Goal: Task Accomplishment & Management: Use online tool/utility

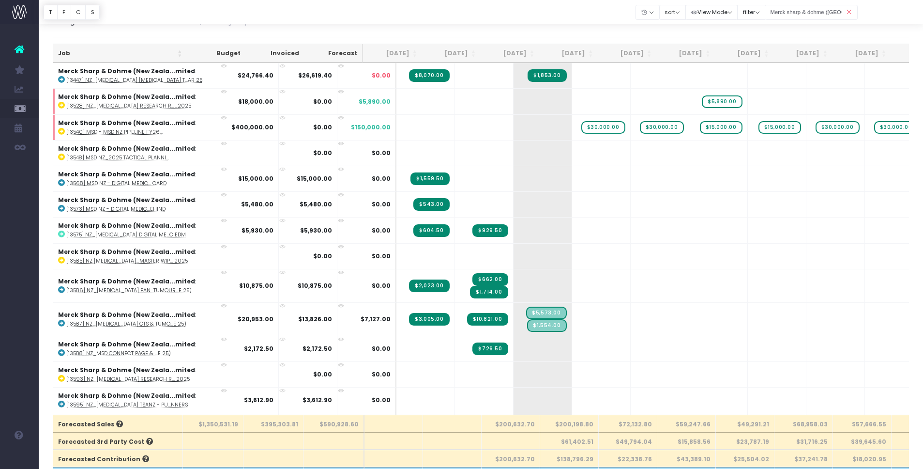
scroll to position [513, 0]
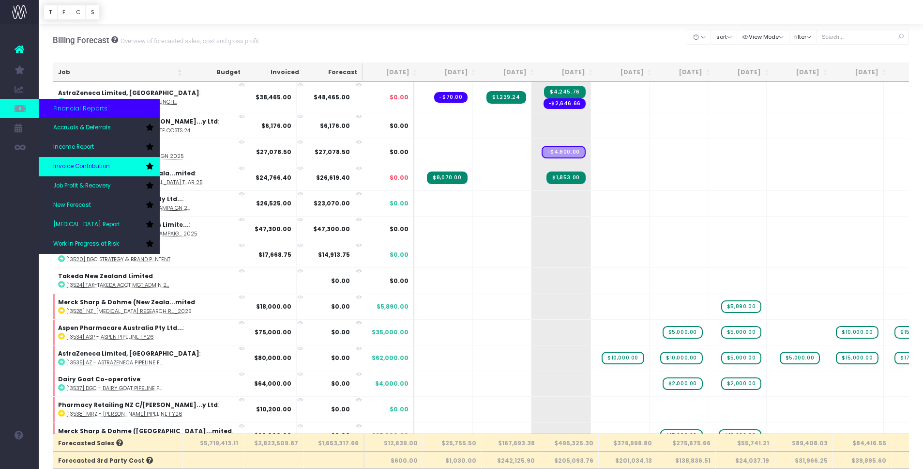
click at [92, 166] on span "Invoice Contribution" at bounding box center [81, 166] width 57 height 9
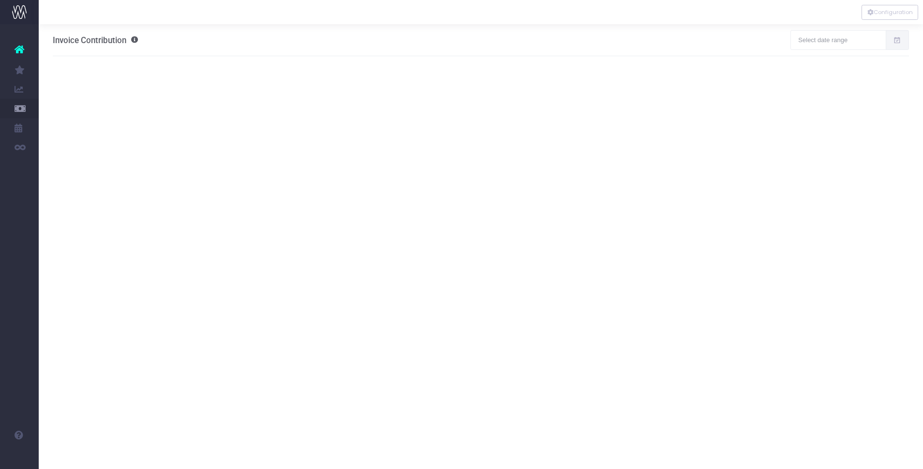
click at [895, 40] on icon at bounding box center [897, 40] width 8 height 0
click at [833, 74] on li "This Month" at bounding box center [846, 73] width 102 height 18
click at [897, 40] on icon at bounding box center [897, 40] width 8 height 0
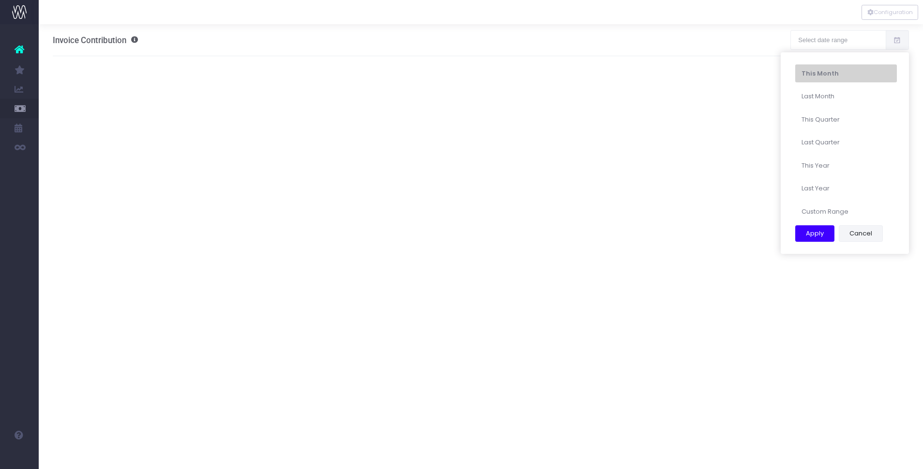
click at [856, 232] on button "Cancel" at bounding box center [861, 233] width 44 height 16
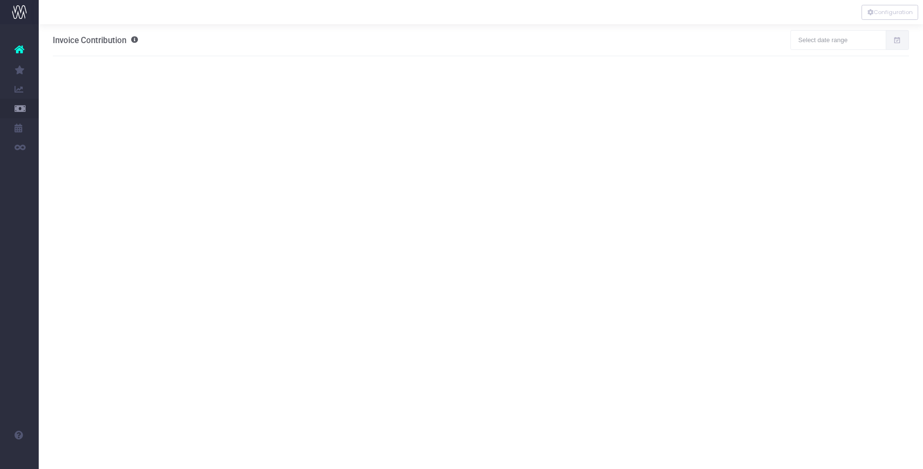
click at [125, 39] on span "Invoice Contribution" at bounding box center [90, 40] width 74 height 10
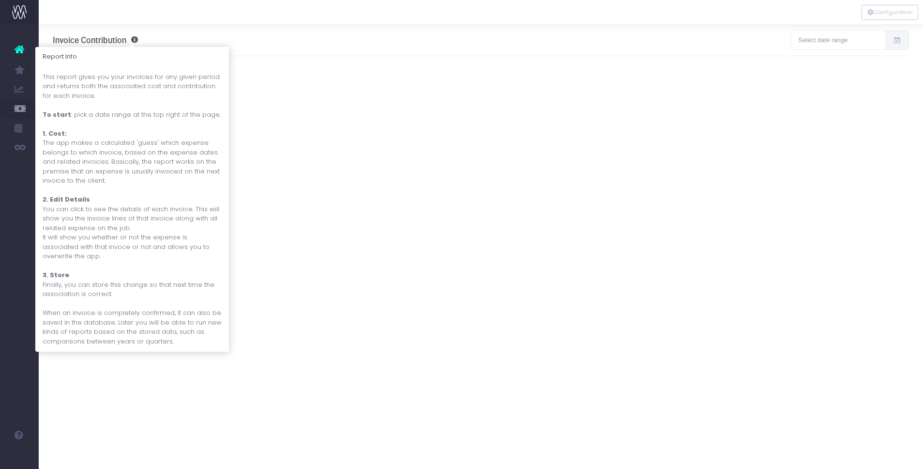
click at [134, 43] on div at bounding box center [132, 44] width 6 height 3
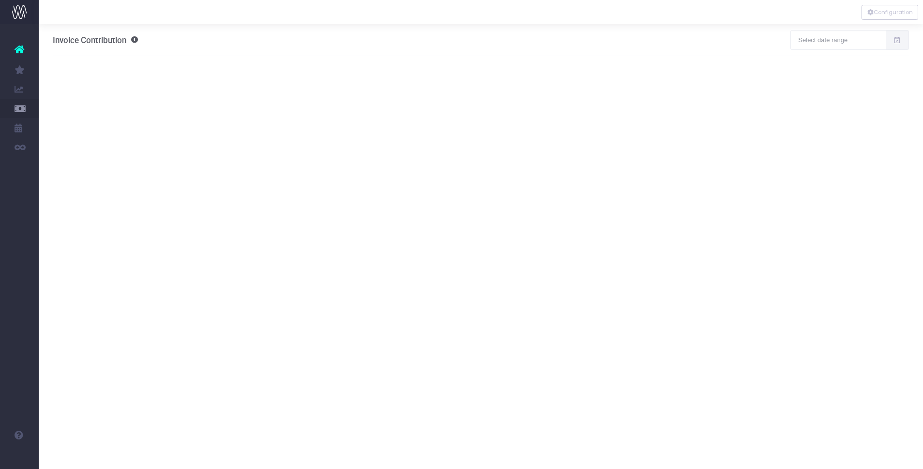
click at [904, 41] on span at bounding box center [898, 39] width 24 height 19
type input "09-01-2025"
type input "09-30-2025"
click at [824, 75] on li "This Month" at bounding box center [846, 73] width 102 height 18
click at [901, 42] on span at bounding box center [898, 39] width 24 height 19
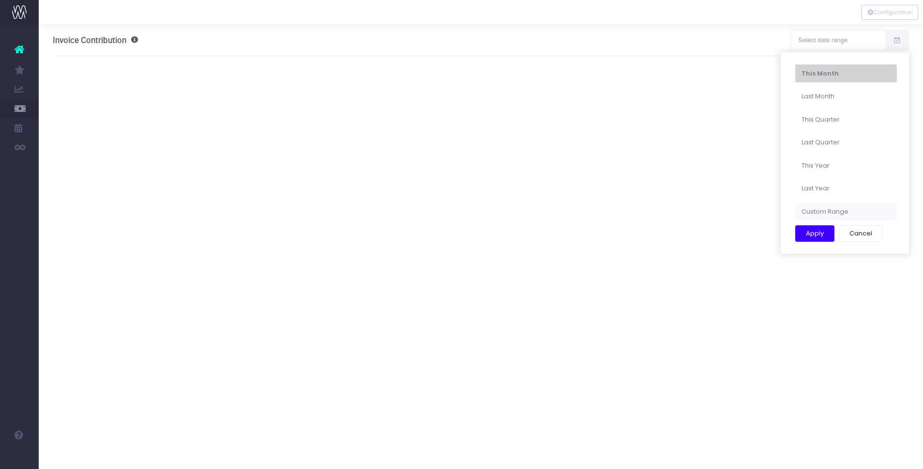
type input "08-01-2025"
type input "08-31-2025"
type input "04-01-2025"
type input "06-30-2025"
type input "01-01-2025"
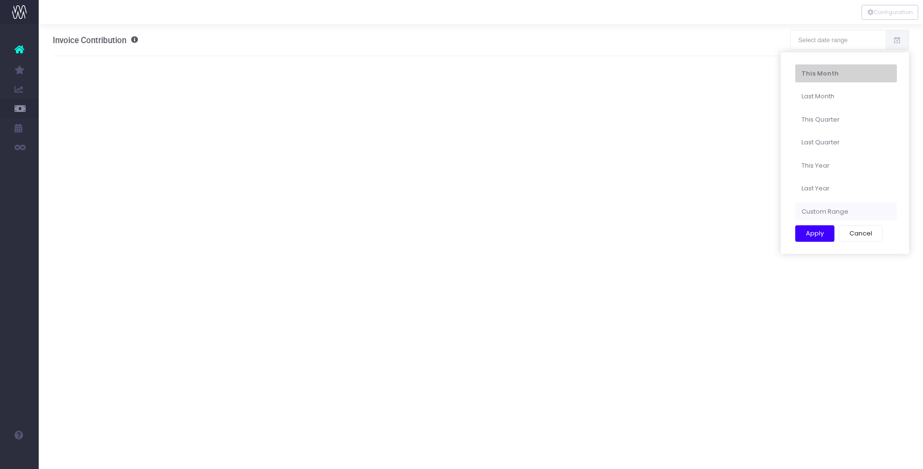
type input "12-31-2025"
type input "09-01-2025"
type input "09-30-2025"
click at [818, 212] on li "Custom Range" at bounding box center [846, 211] width 102 height 18
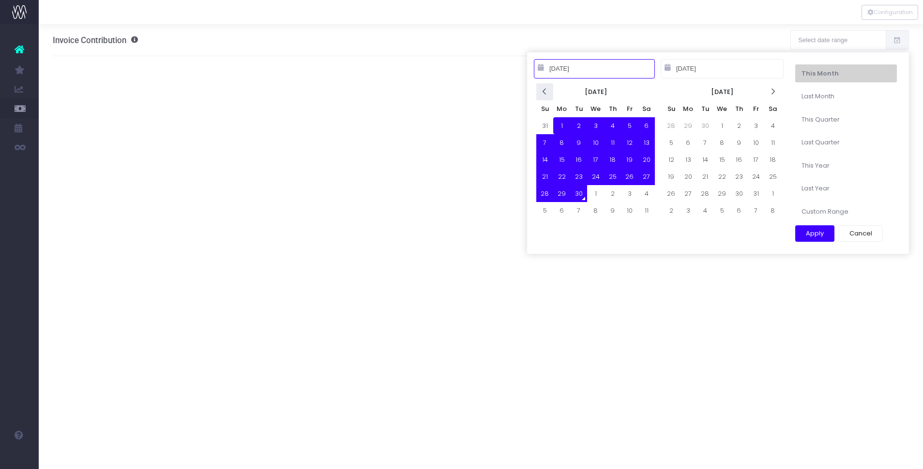
click at [544, 93] on icon at bounding box center [545, 92] width 8 height 8
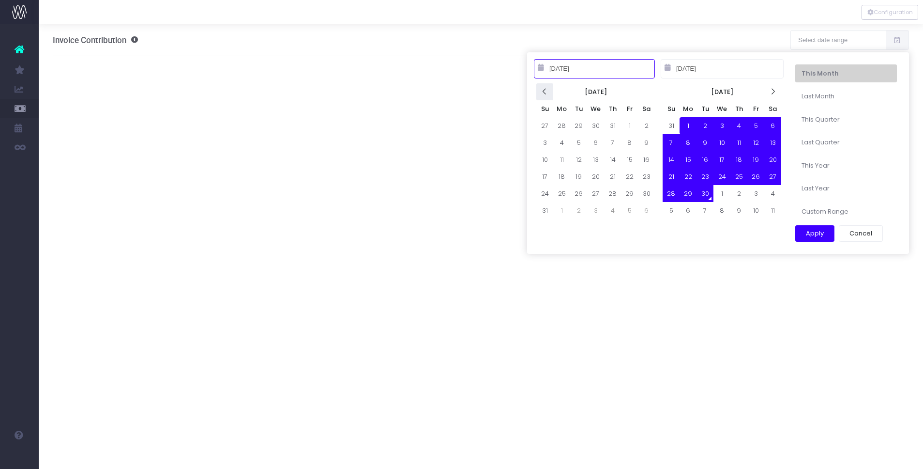
click at [544, 92] on icon at bounding box center [545, 92] width 8 height 8
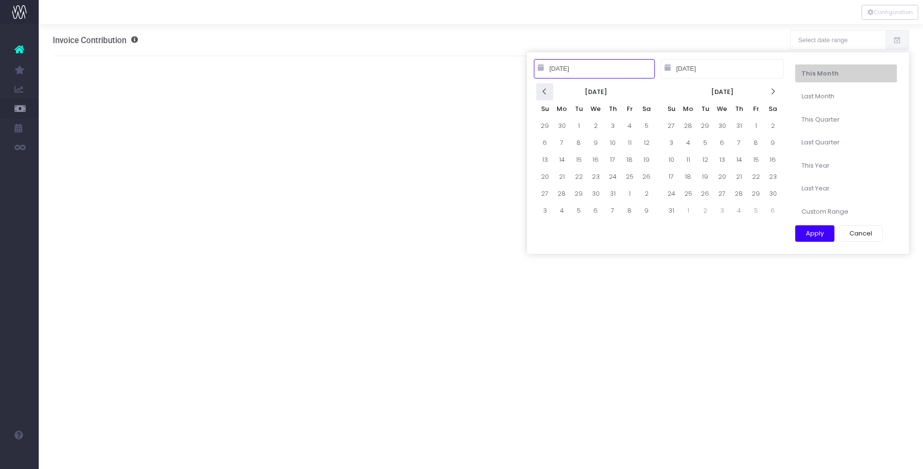
click at [545, 93] on icon at bounding box center [545, 92] width 8 height 8
click at [774, 90] on icon at bounding box center [773, 92] width 8 height 8
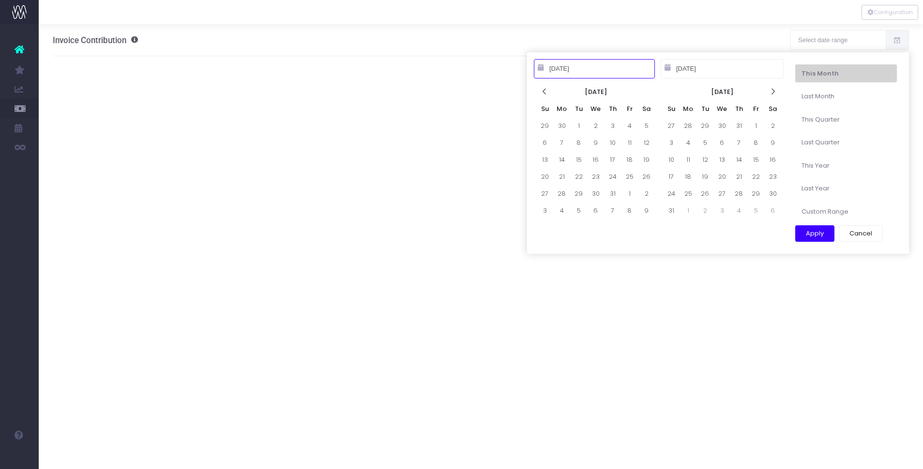
click at [774, 90] on icon at bounding box center [773, 92] width 8 height 8
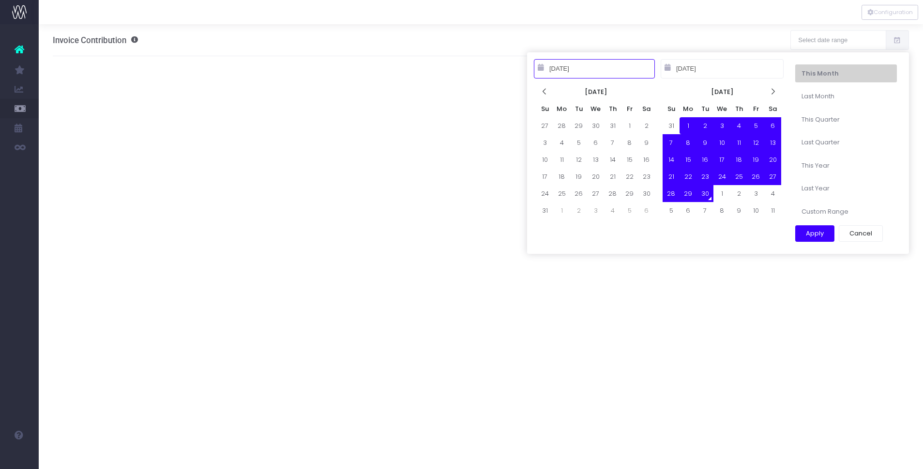
click at [774, 90] on icon at bounding box center [773, 92] width 8 height 8
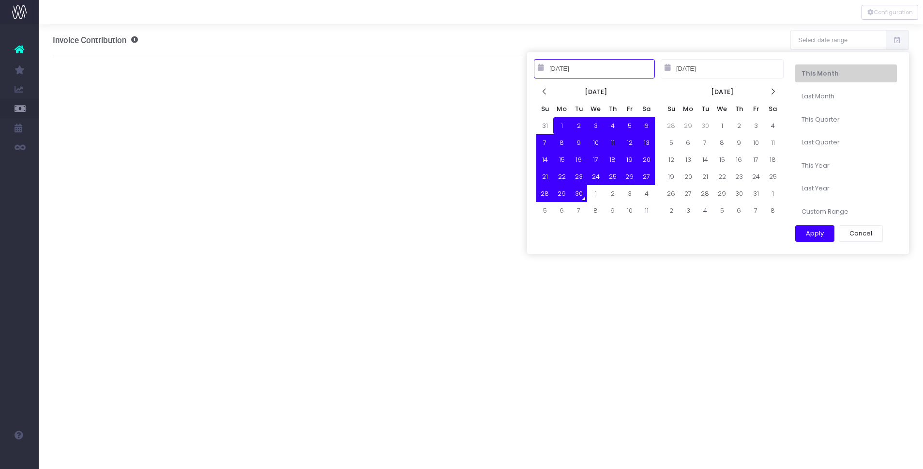
type input "09-01-2025"
type input "09-30-2025"
type input "09-01-2025"
click at [807, 237] on button "Apply" at bounding box center [814, 233] width 39 height 16
type input "Sep 1st 25 – Sep 30th 25"
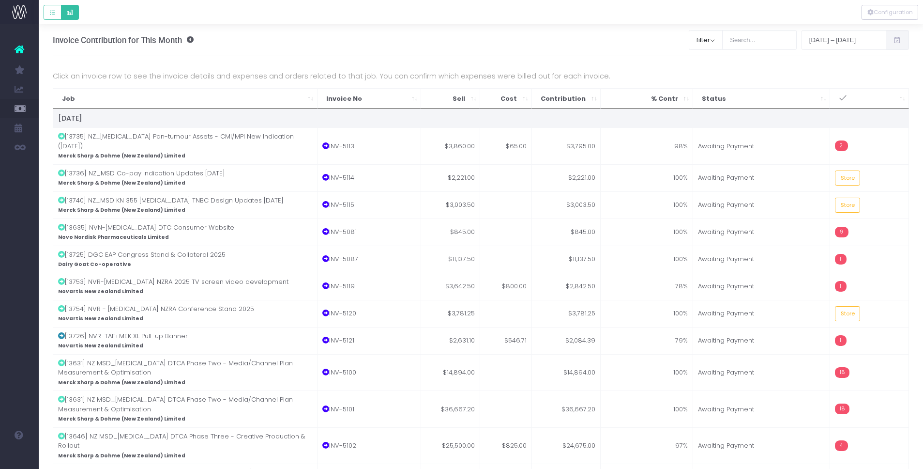
click at [69, 13] on icon "Default button group" at bounding box center [69, 13] width 7 height 0
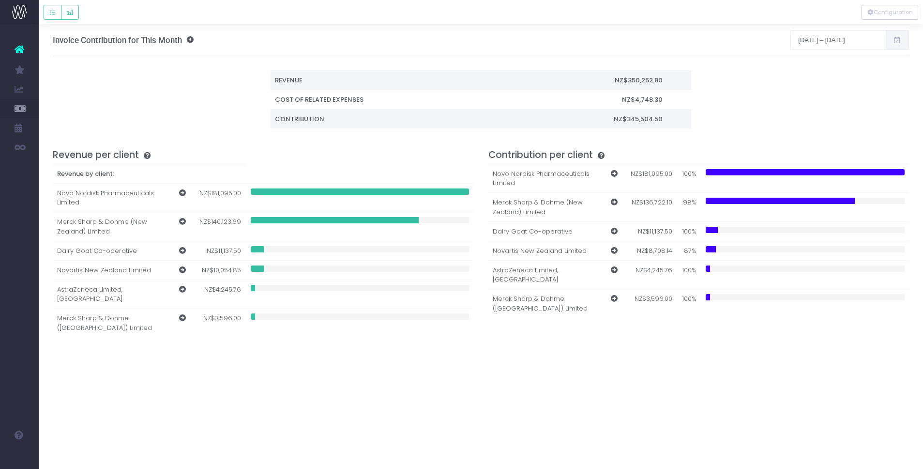
click at [903, 39] on span at bounding box center [898, 39] width 24 height 19
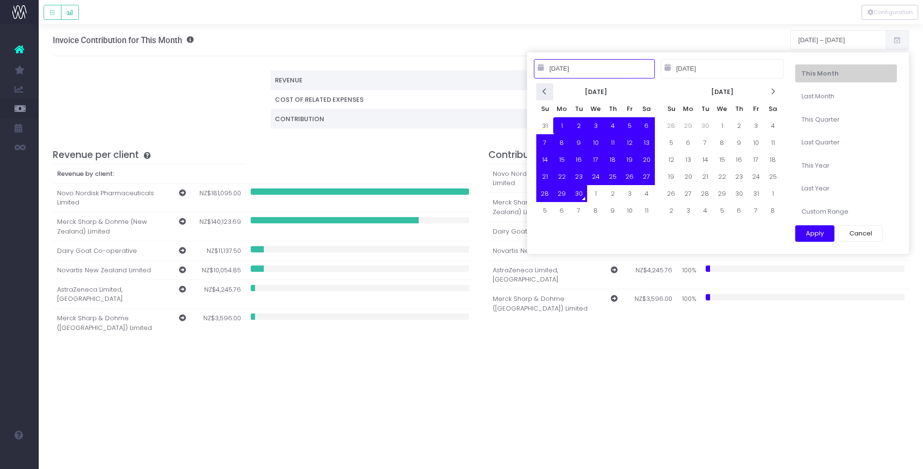
click at [548, 91] on icon at bounding box center [545, 92] width 8 height 8
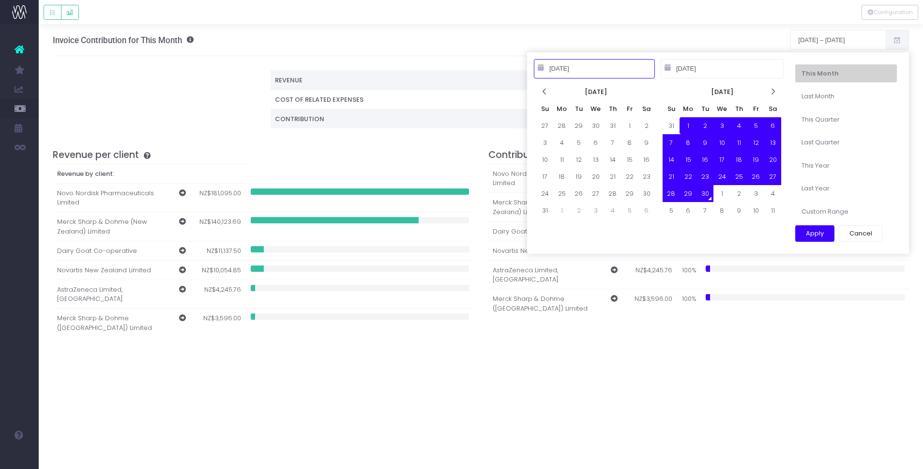
click at [548, 91] on icon at bounding box center [545, 92] width 8 height 8
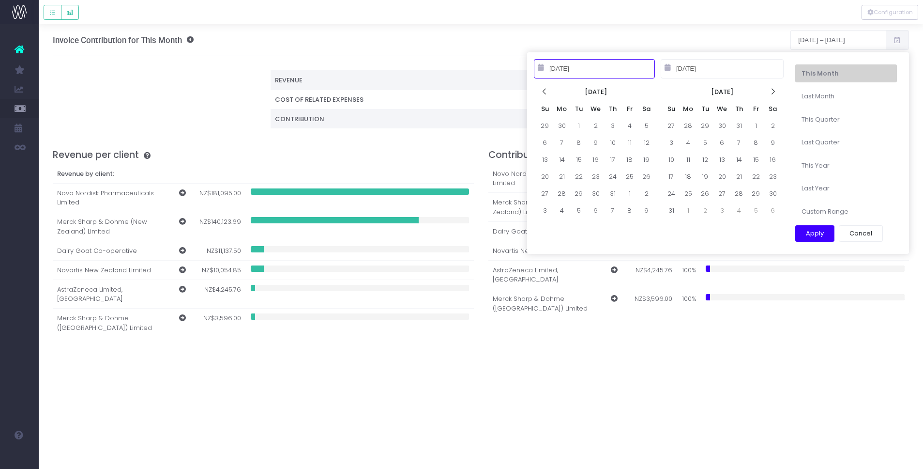
click at [548, 91] on icon at bounding box center [545, 92] width 8 height 8
type input "04-01-2025"
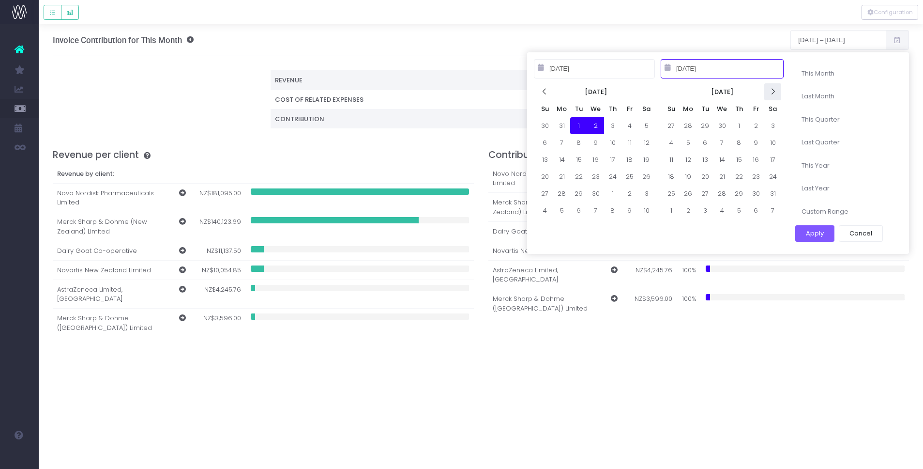
click at [770, 91] on icon at bounding box center [773, 92] width 8 height 8
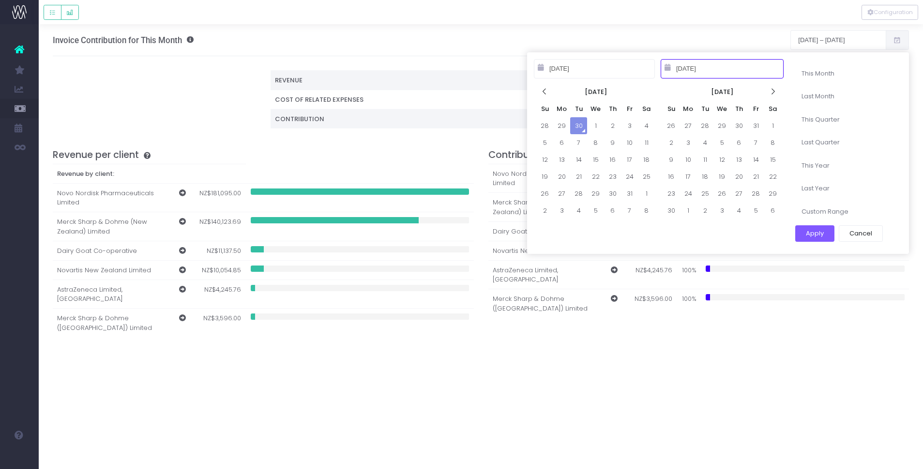
click at [770, 91] on icon at bounding box center [773, 92] width 8 height 8
click at [548, 94] on icon at bounding box center [545, 92] width 8 height 8
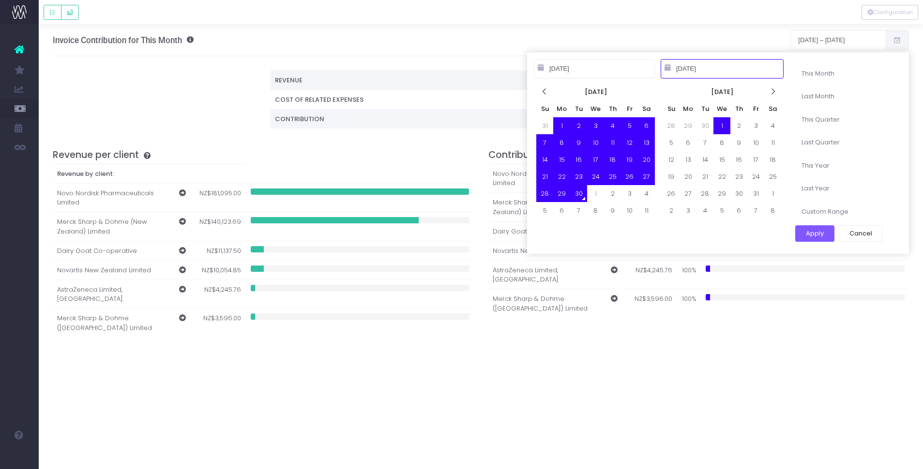
type input "09-30-2025"
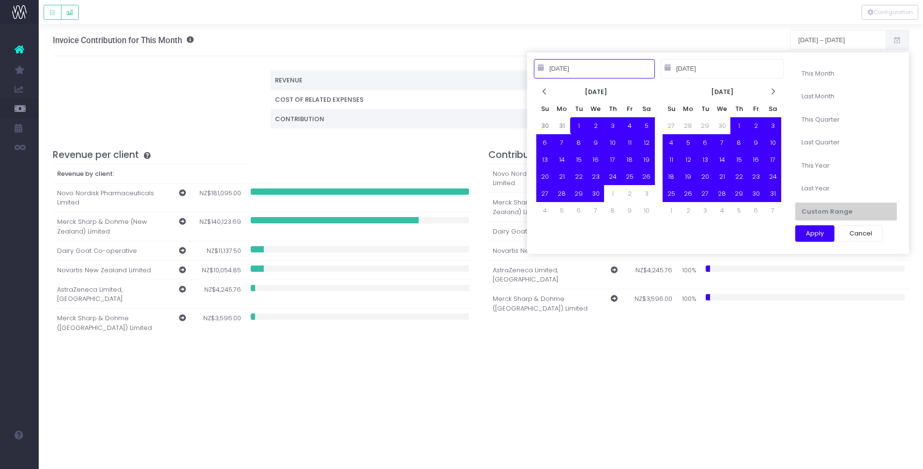
type input "04-01-2025"
click at [807, 233] on button "Apply" at bounding box center [814, 233] width 39 height 16
type input "Apr 1st 25 – Sep 30th 25"
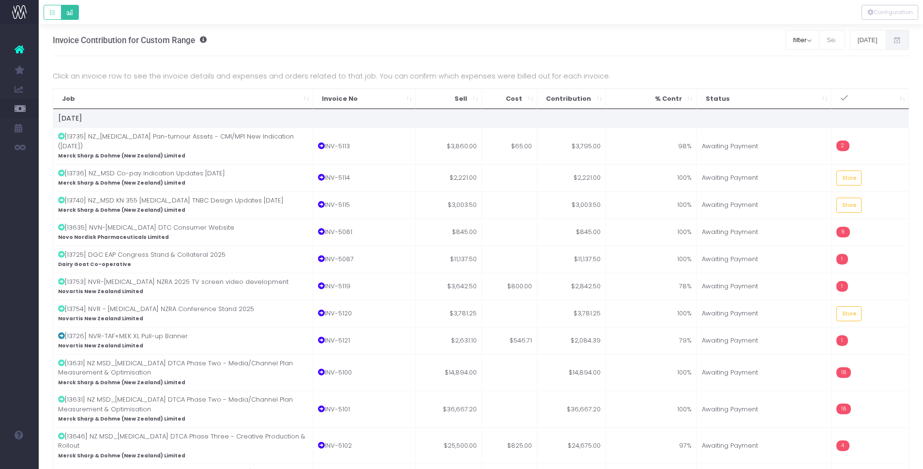
click at [78, 10] on button "Default button group" at bounding box center [70, 12] width 18 height 15
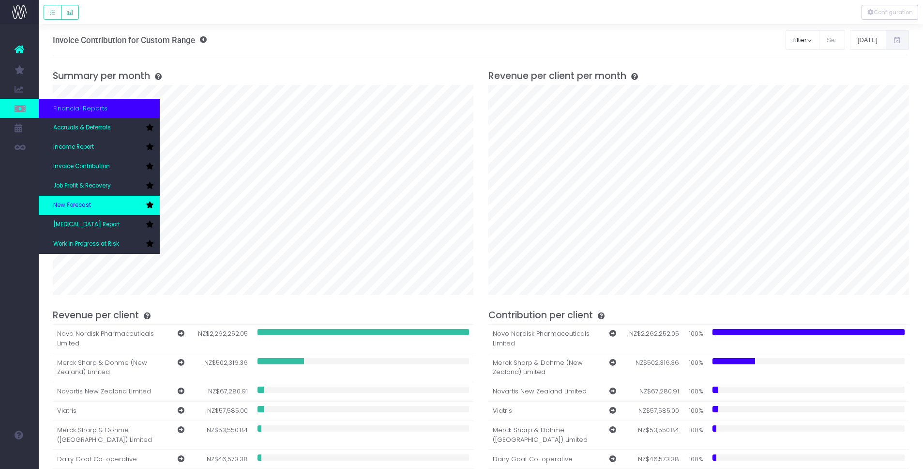
click at [86, 197] on link "New Forecast" at bounding box center [99, 205] width 121 height 19
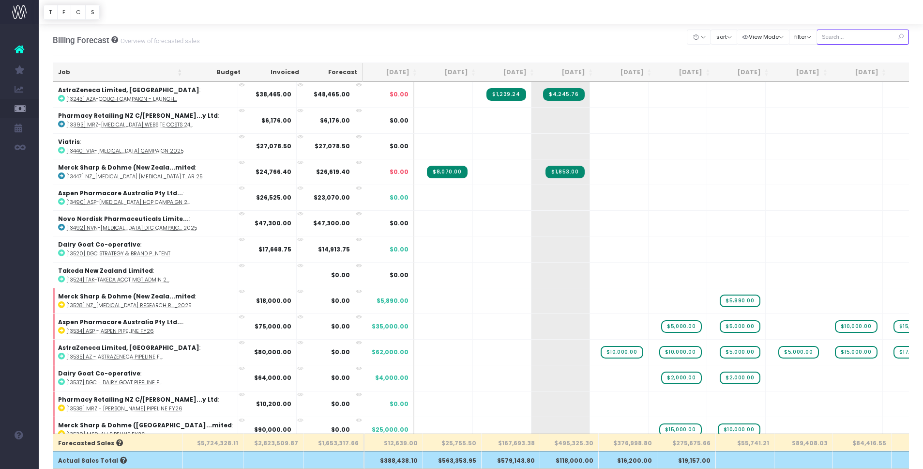
click at [855, 39] on input "text" at bounding box center [863, 37] width 93 height 15
type input "Merck sharp & dohme ([GEOGRAPHIC_DATA]"
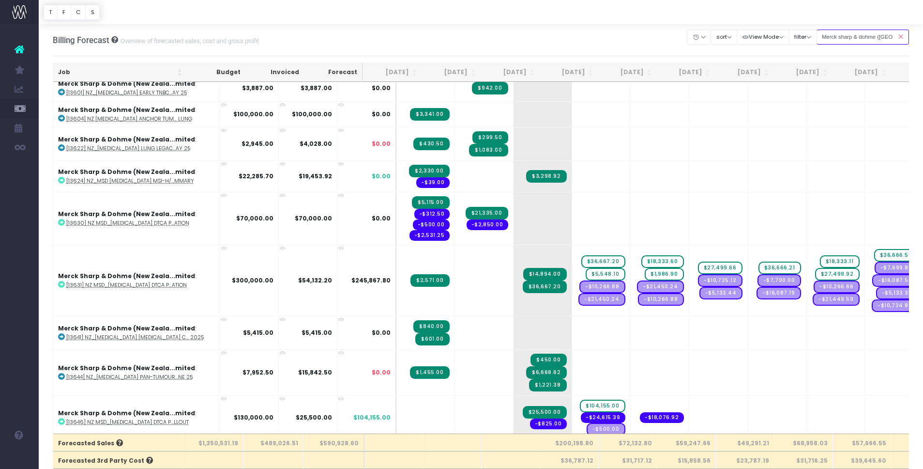
scroll to position [357, 0]
click at [221, 246] on icon at bounding box center [224, 247] width 6 height 6
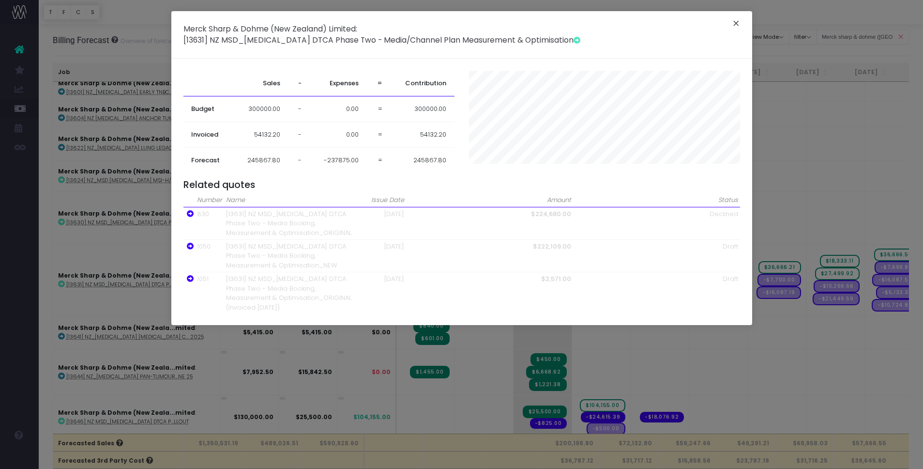
click at [736, 26] on button "×" at bounding box center [736, 24] width 20 height 15
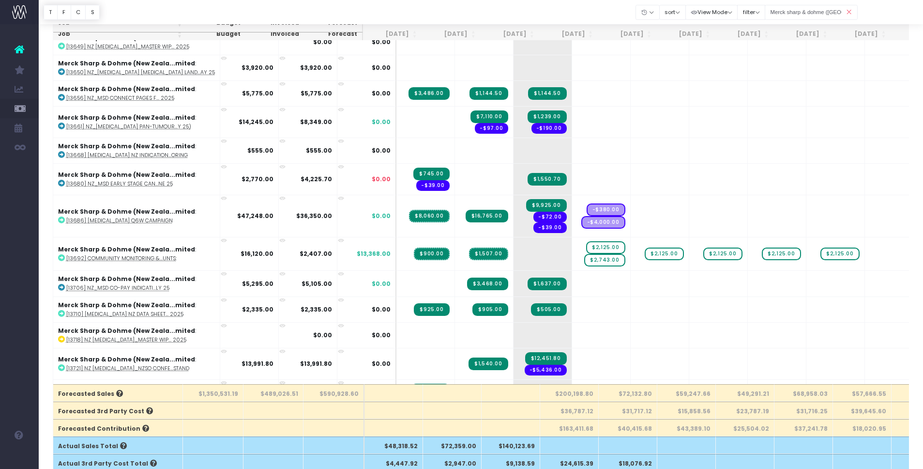
scroll to position [719, 0]
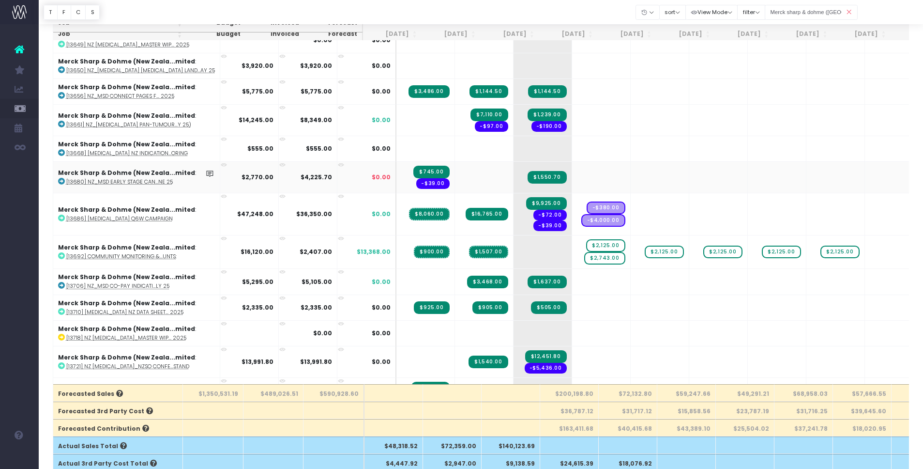
click at [221, 163] on icon at bounding box center [224, 165] width 6 height 6
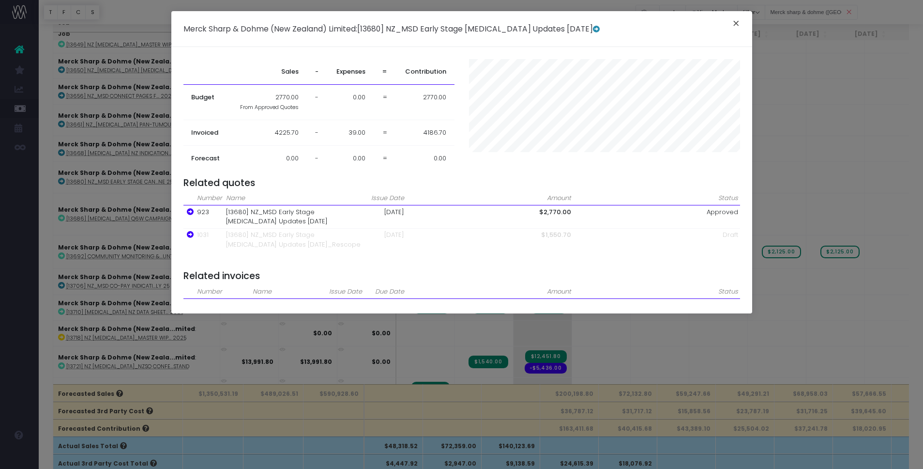
click at [738, 23] on button "×" at bounding box center [736, 24] width 20 height 15
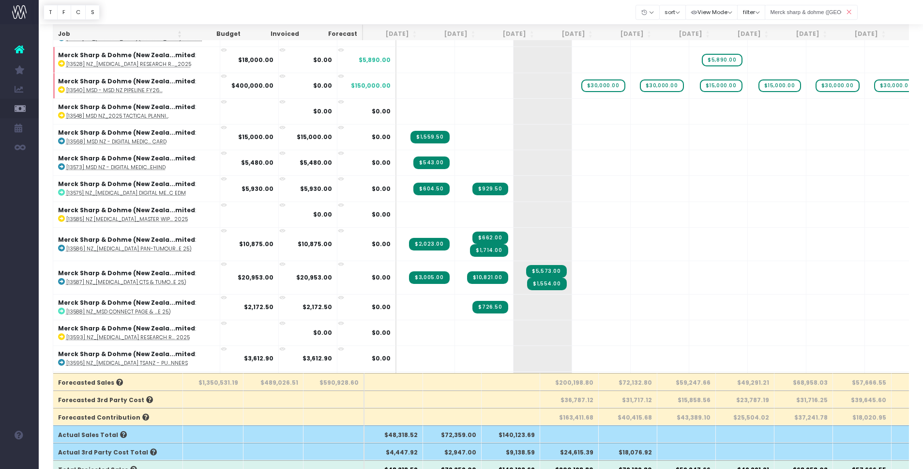
scroll to position [0, 0]
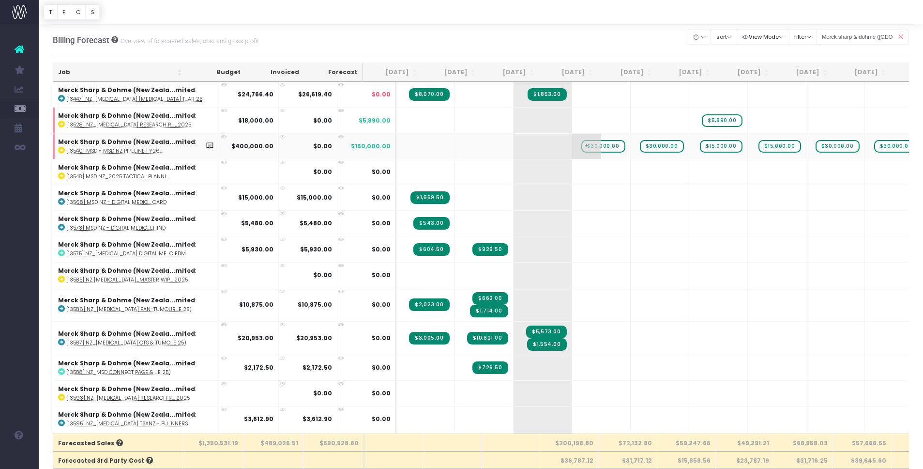
click at [572, 145] on span "+" at bounding box center [586, 146] width 29 height 25
click at [582, 149] on span "$30,000.00" at bounding box center [603, 146] width 44 height 13
click at [901, 34] on icon at bounding box center [900, 37] width 17 height 20
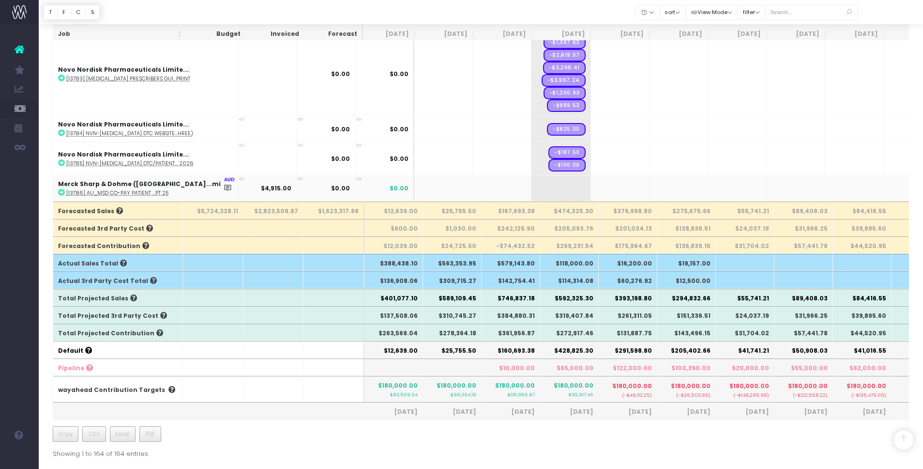
click at [239, 178] on icon at bounding box center [242, 179] width 6 height 6
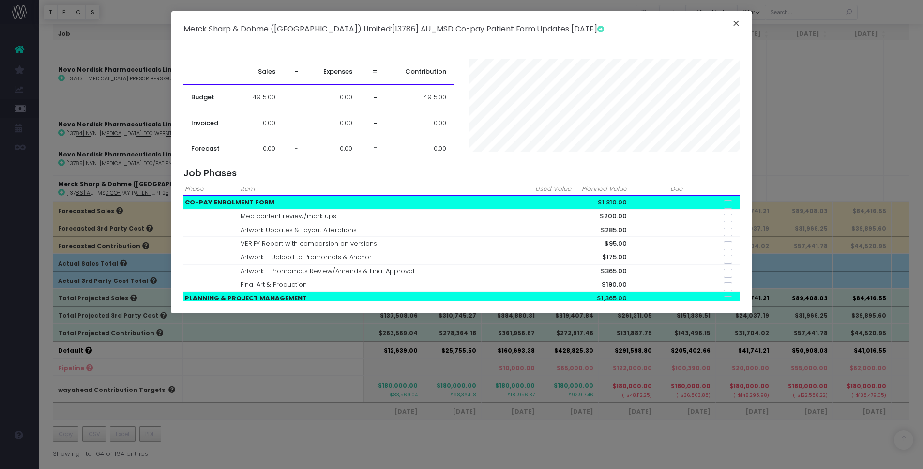
click at [740, 21] on button "×" at bounding box center [736, 24] width 20 height 15
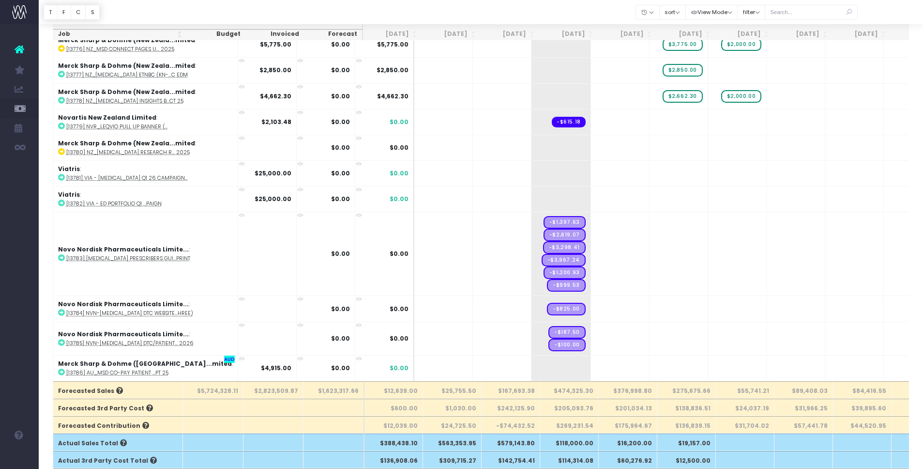
scroll to position [52, 0]
click at [826, 14] on input "text" at bounding box center [811, 12] width 93 height 15
type input "Merck sharp & dohme ([GEOGRAPHIC_DATA]"
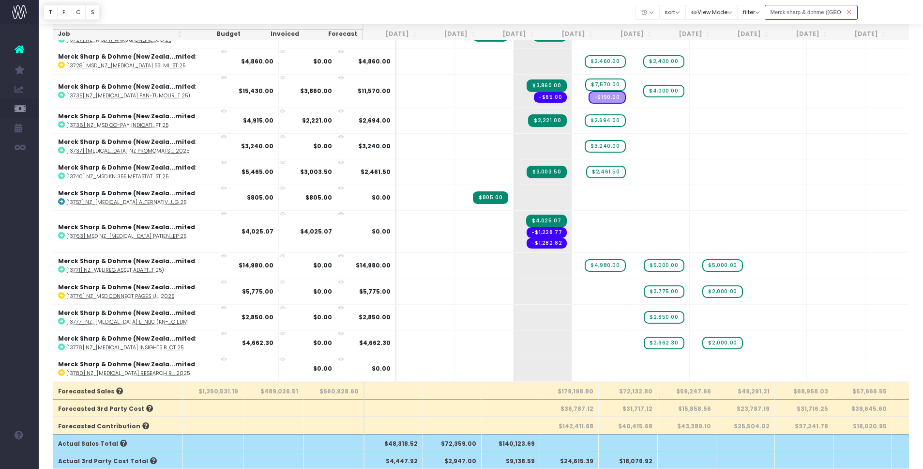
scroll to position [1128, 0]
click at [850, 13] on icon at bounding box center [849, 12] width 17 height 20
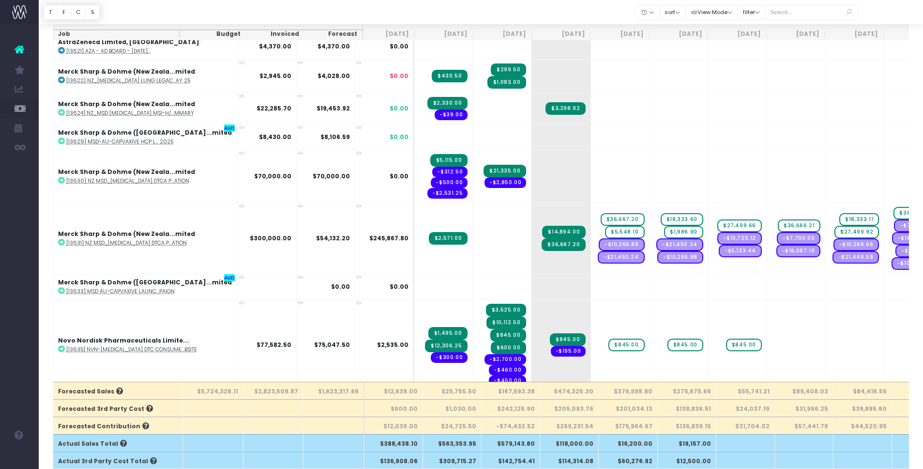
scroll to position [5112, 0]
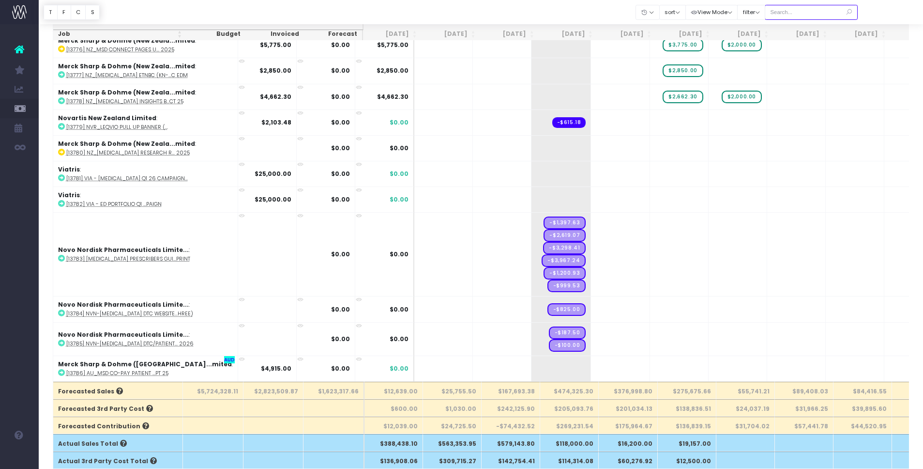
click at [817, 13] on input "text" at bounding box center [811, 12] width 93 height 15
type input "Merck sharp & dohme ([GEOGRAPHIC_DATA]"
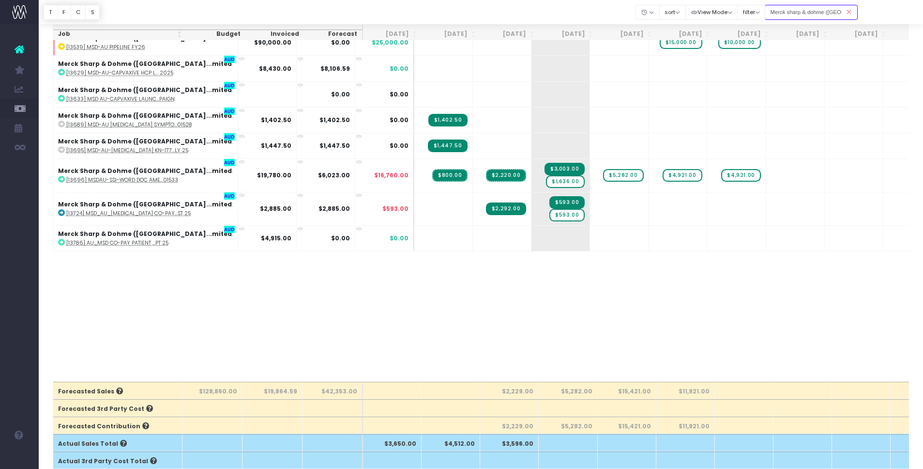
scroll to position [0, 0]
click at [518, 183] on div at bounding box center [461, 234] width 923 height 469
click at [546, 183] on span "$1,636.00" at bounding box center [565, 181] width 39 height 13
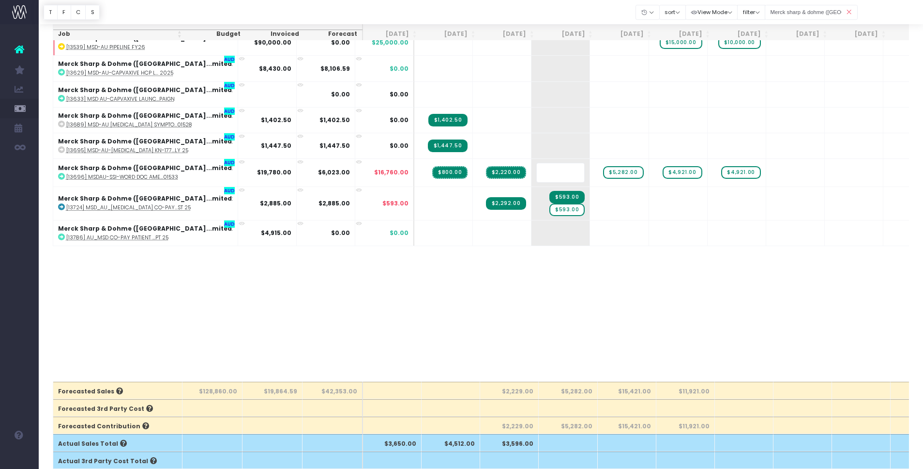
click at [541, 254] on body "Oh my... this is bad. [PERSON_NAME] wasn't able to load this page. Please conta…" at bounding box center [461, 182] width 923 height 469
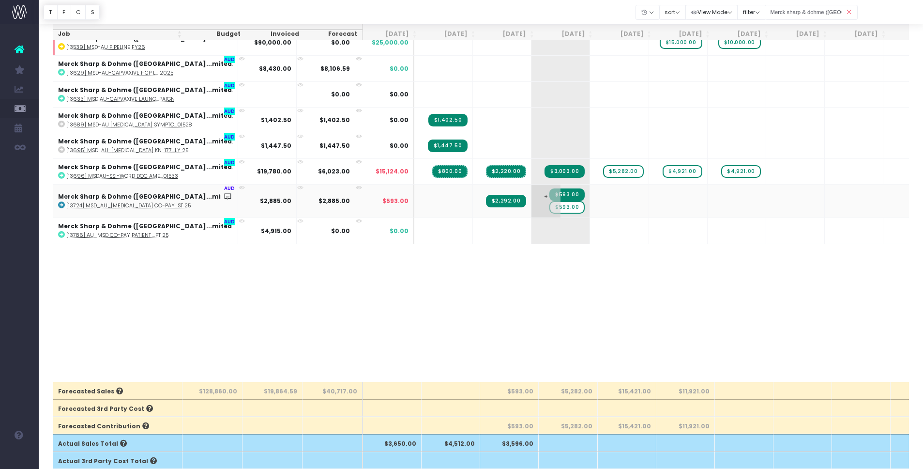
click at [549, 211] on span "$593.00" at bounding box center [566, 207] width 35 height 13
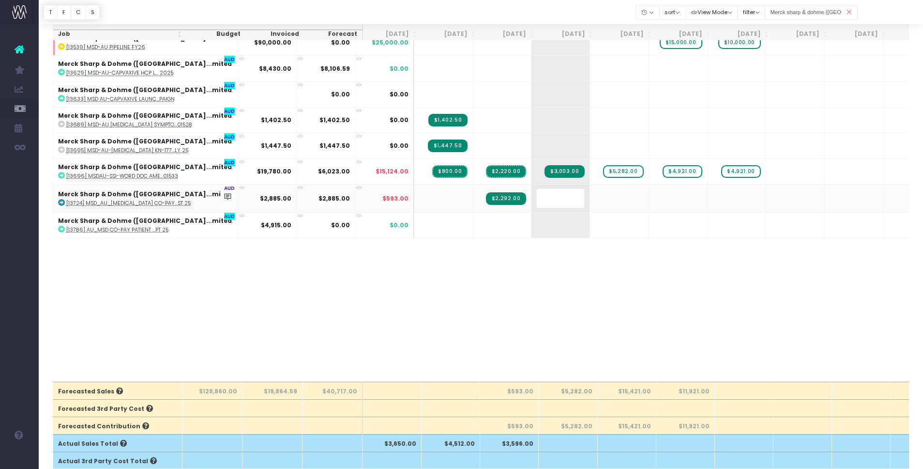
click at [542, 273] on body "Oh my... this is bad. [PERSON_NAME] wasn't able to load this page. Please conta…" at bounding box center [461, 182] width 923 height 469
click at [590, 205] on span "+" at bounding box center [604, 196] width 29 height 25
click at [557, 250] on div "Job Budget Invoiced Forecast [DATE] Aug [DATE] Oct [DATE] Dec [DATE] Feb [DATE]…" at bounding box center [481, 205] width 857 height 351
click at [603, 172] on span "$5,282.00" at bounding box center [623, 171] width 40 height 13
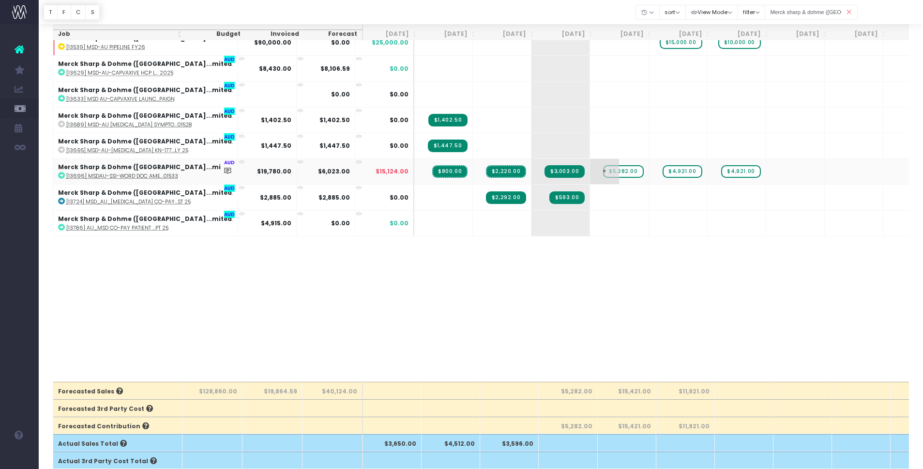
click at [603, 172] on span "$5,282.00" at bounding box center [623, 171] width 40 height 13
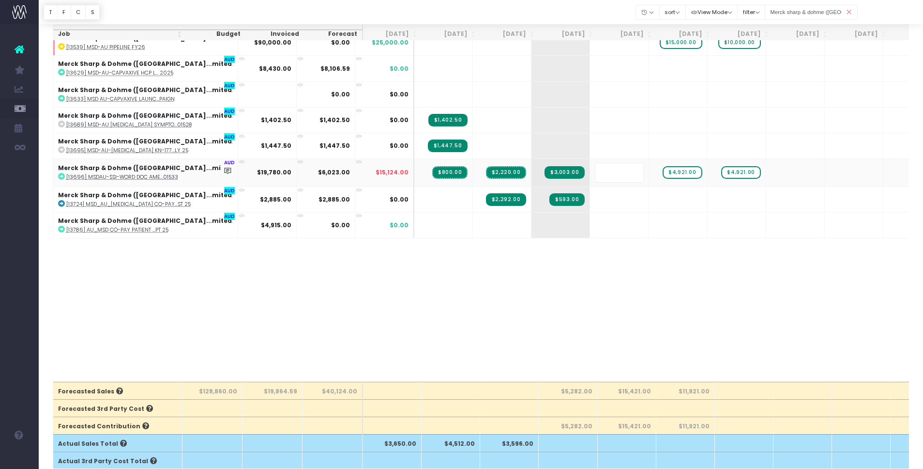
click at [561, 281] on body "Oh my... this is bad. [PERSON_NAME] wasn't able to load this page. Please conta…" at bounding box center [461, 182] width 923 height 469
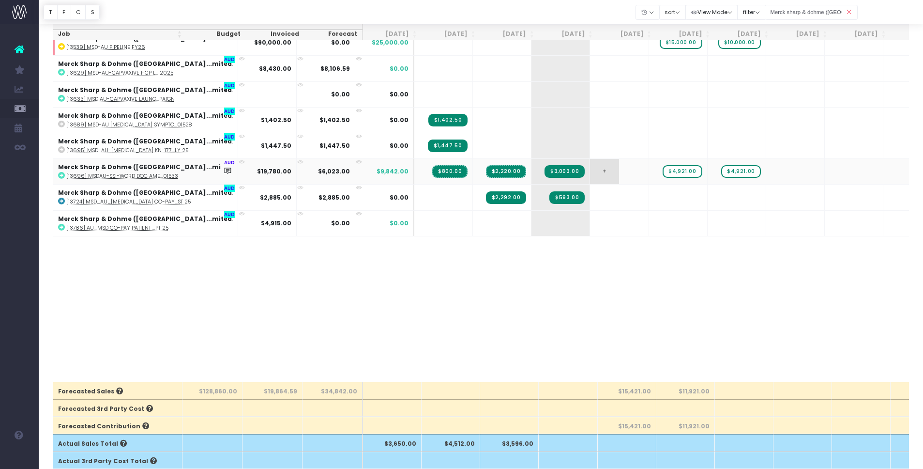
click at [590, 172] on span "+" at bounding box center [604, 171] width 29 height 25
click at [569, 261] on body "Oh my... this is bad. [PERSON_NAME] wasn't able to load this page. Please conta…" at bounding box center [461, 182] width 923 height 469
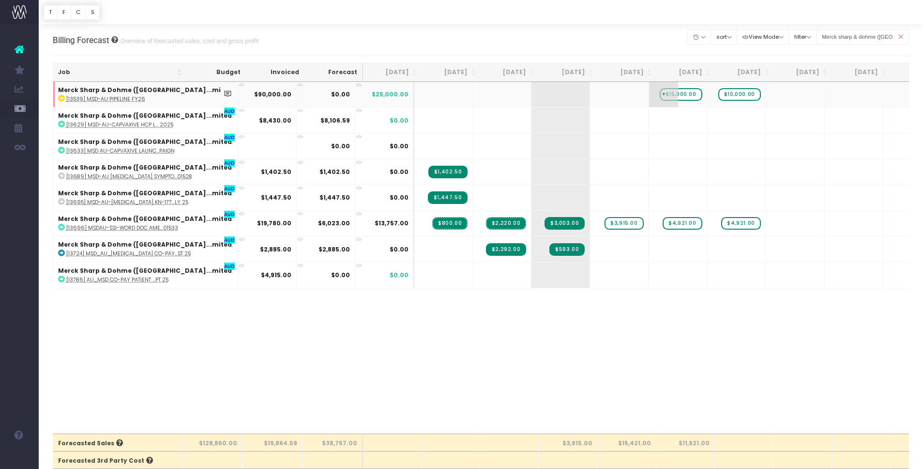
click at [660, 94] on span "$15,000.00" at bounding box center [681, 94] width 43 height 13
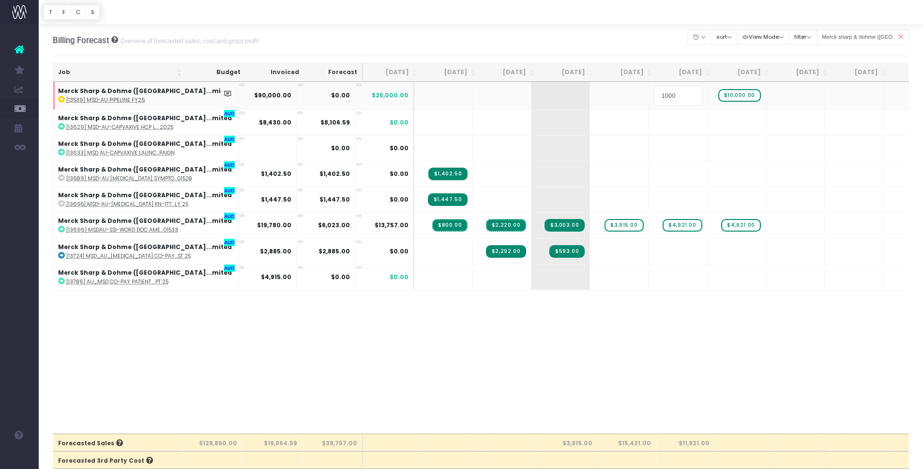
type input "10000"
click at [645, 335] on body "Oh my... this is bad. [PERSON_NAME] wasn't able to load this page. Please conta…" at bounding box center [461, 234] width 923 height 469
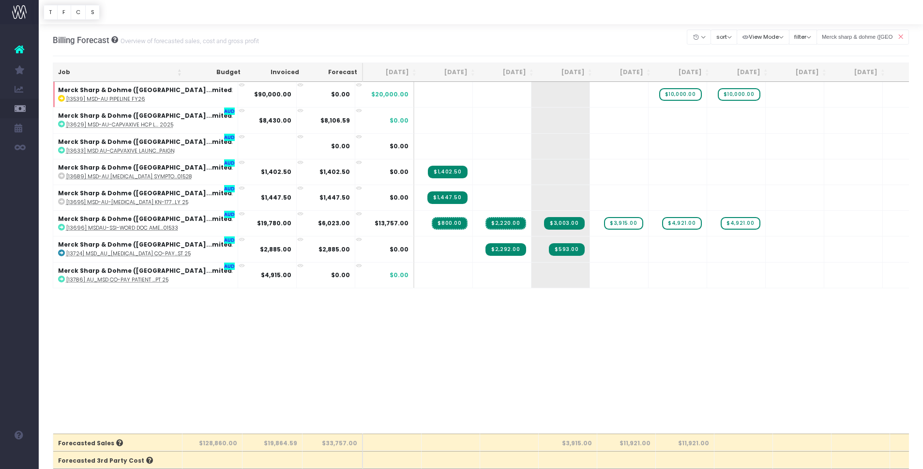
click at [902, 38] on icon at bounding box center [900, 37] width 17 height 20
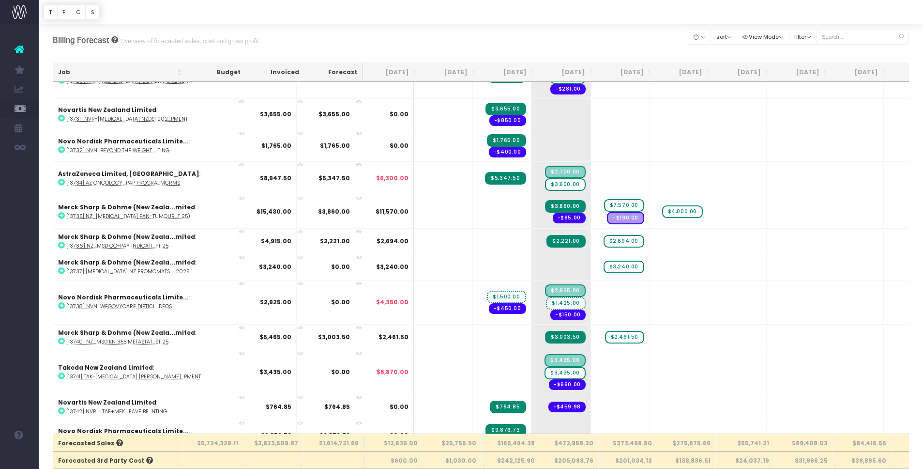
scroll to position [3558, 0]
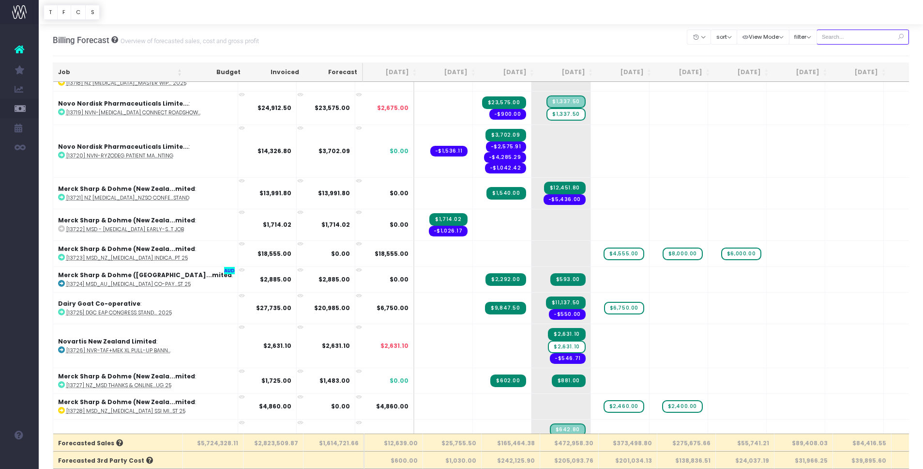
click at [847, 37] on input "text" at bounding box center [863, 37] width 93 height 15
type input "organon"
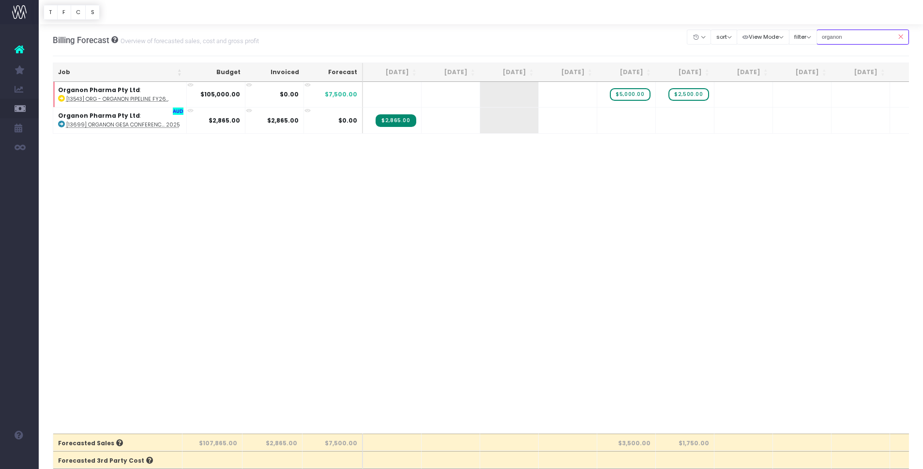
scroll to position [0, 0]
click at [904, 38] on icon at bounding box center [900, 37] width 17 height 20
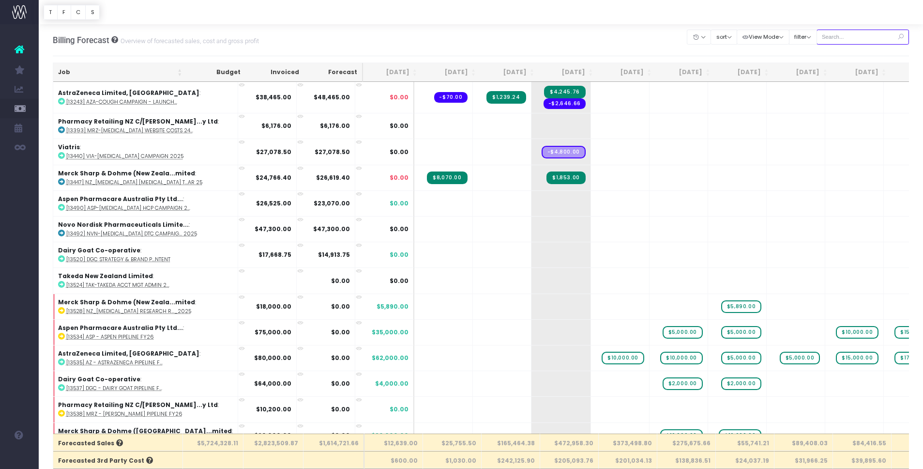
click at [870, 37] on input "text" at bounding box center [863, 37] width 93 height 15
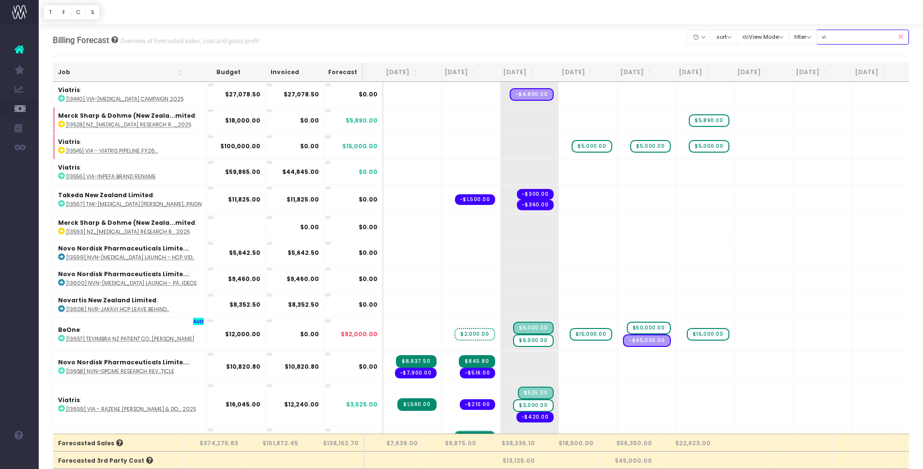
type input "viatris"
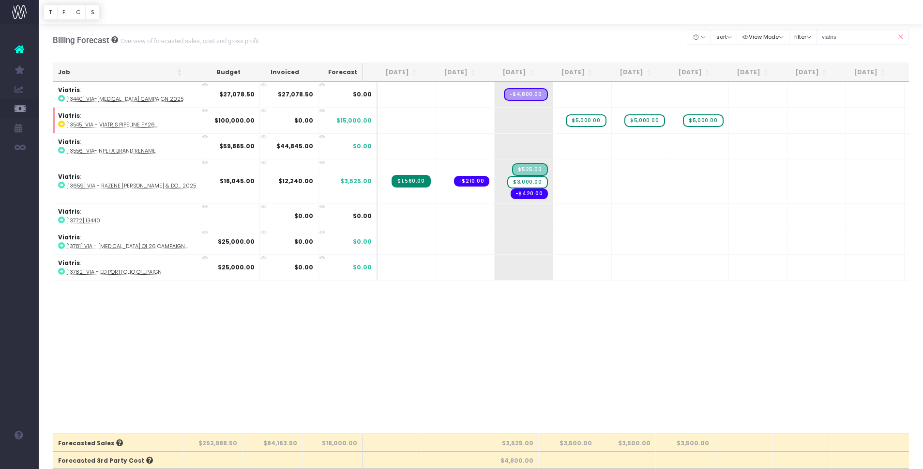
click at [903, 36] on icon at bounding box center [900, 37] width 17 height 20
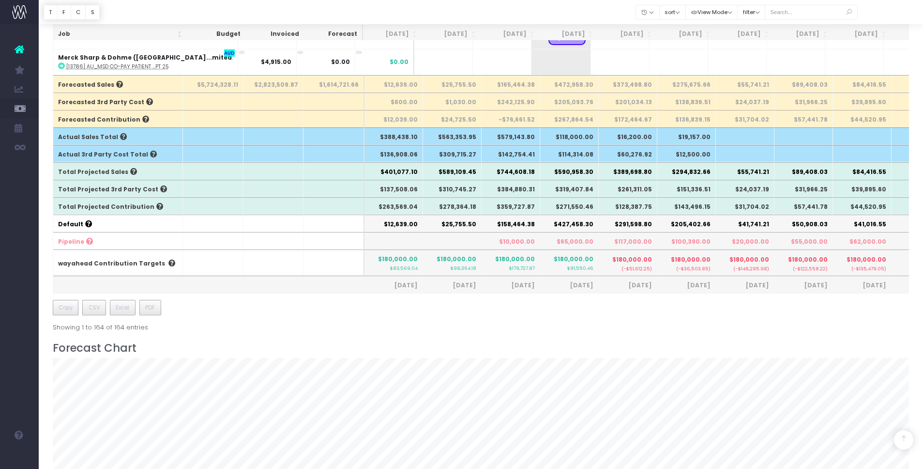
scroll to position [357, 0]
